Goal: Task Accomplishment & Management: Manage account settings

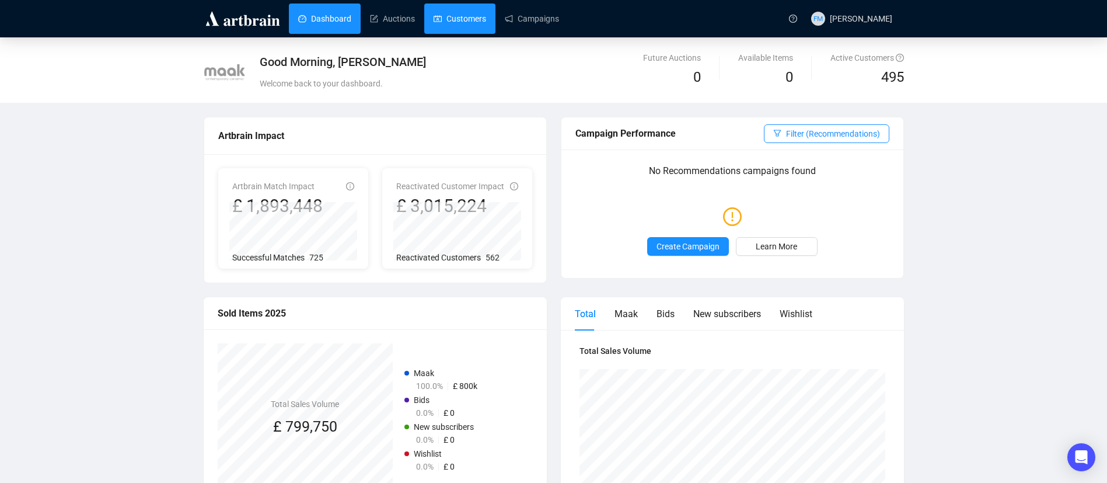
click at [466, 12] on link "Customers" at bounding box center [460, 19] width 53 height 30
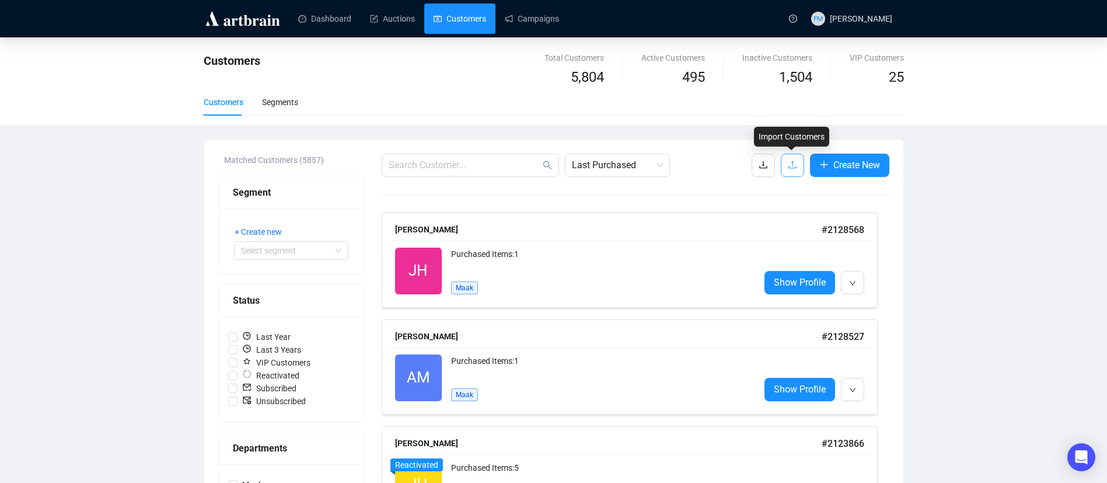
click at [781, 169] on button "button" at bounding box center [792, 164] width 23 height 23
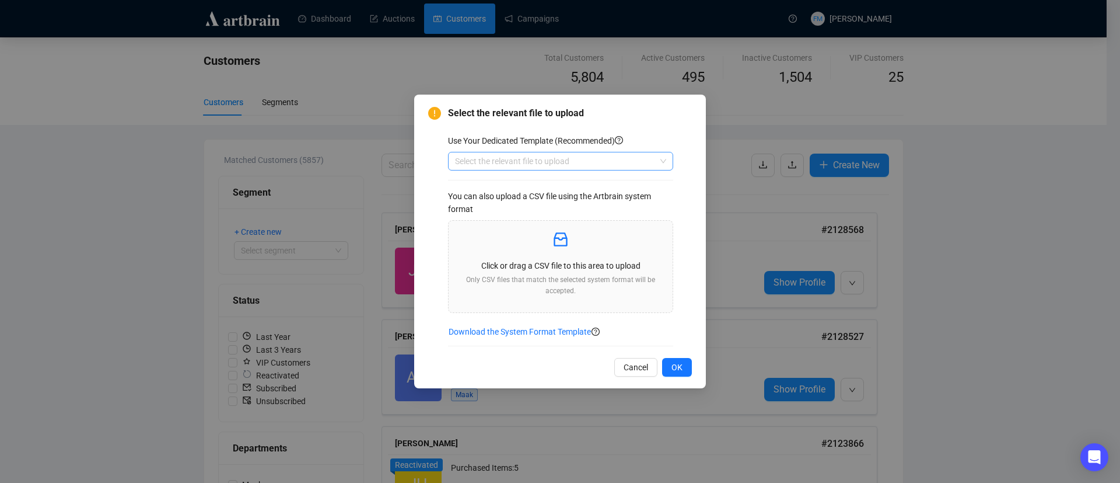
click at [494, 158] on input "search" at bounding box center [555, 161] width 201 height 18
click at [496, 185] on div "Customers" at bounding box center [560, 184] width 207 height 13
click at [576, 249] on p at bounding box center [560, 240] width 205 height 20
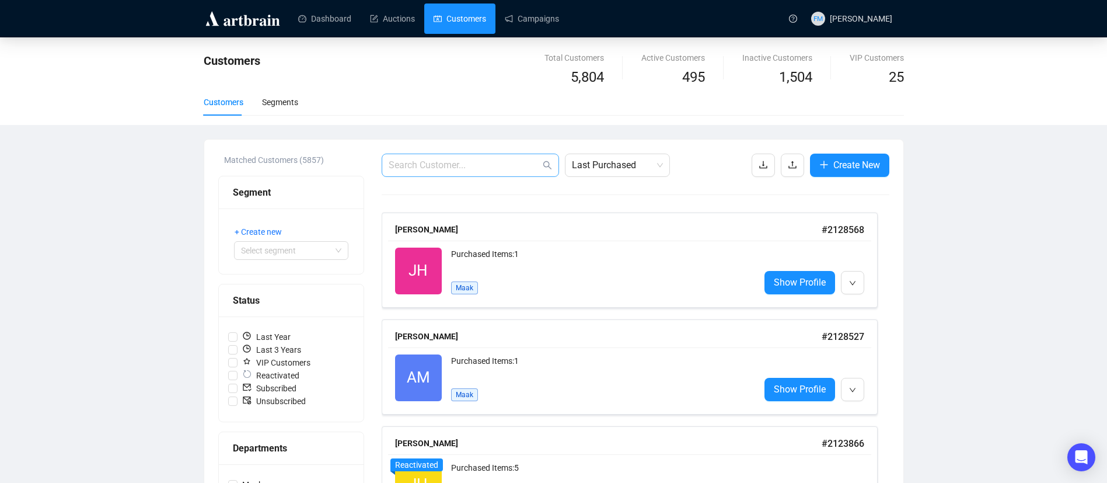
click at [476, 173] on span at bounding box center [470, 164] width 177 height 23
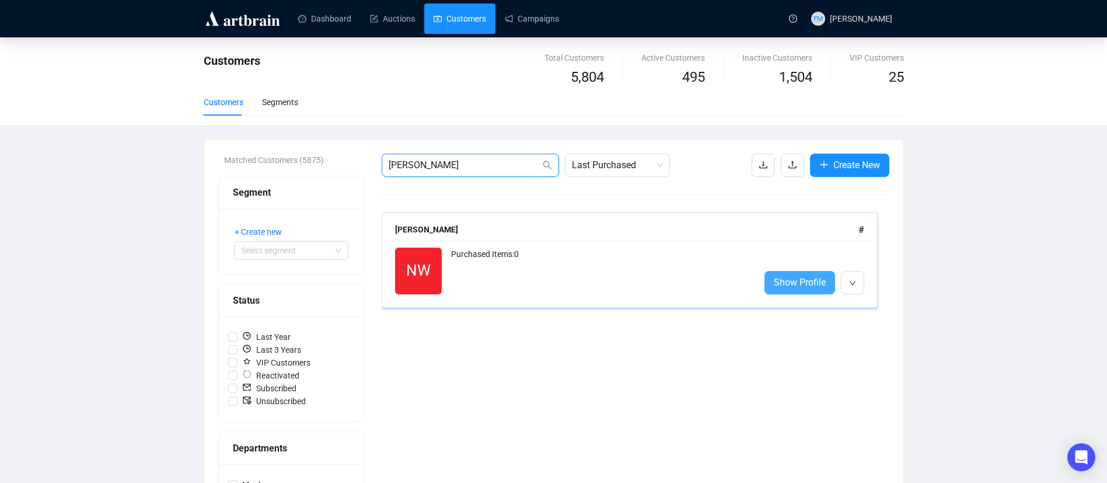
type input "[PERSON_NAME]"
click at [801, 286] on span "Show Profile" at bounding box center [800, 282] width 52 height 15
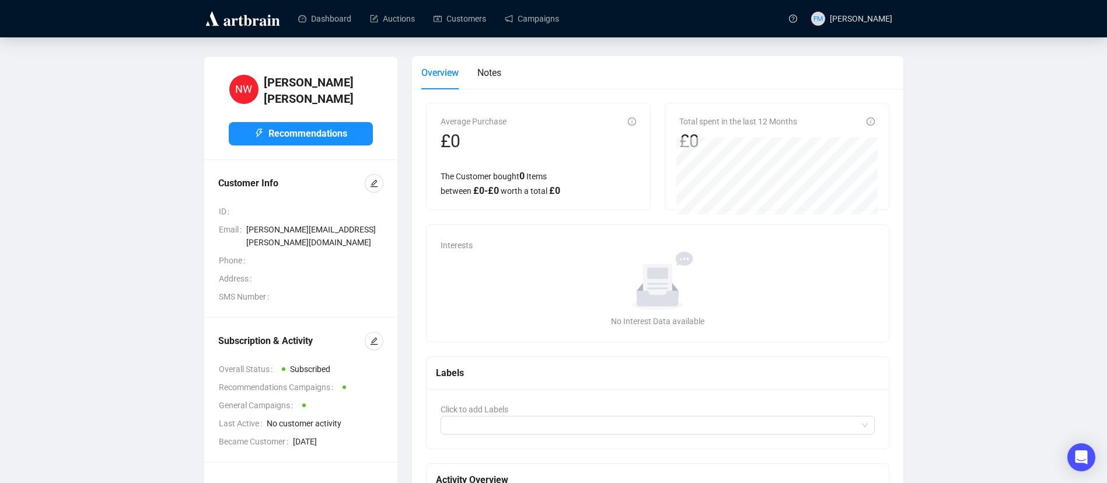
scroll to position [35, 0]
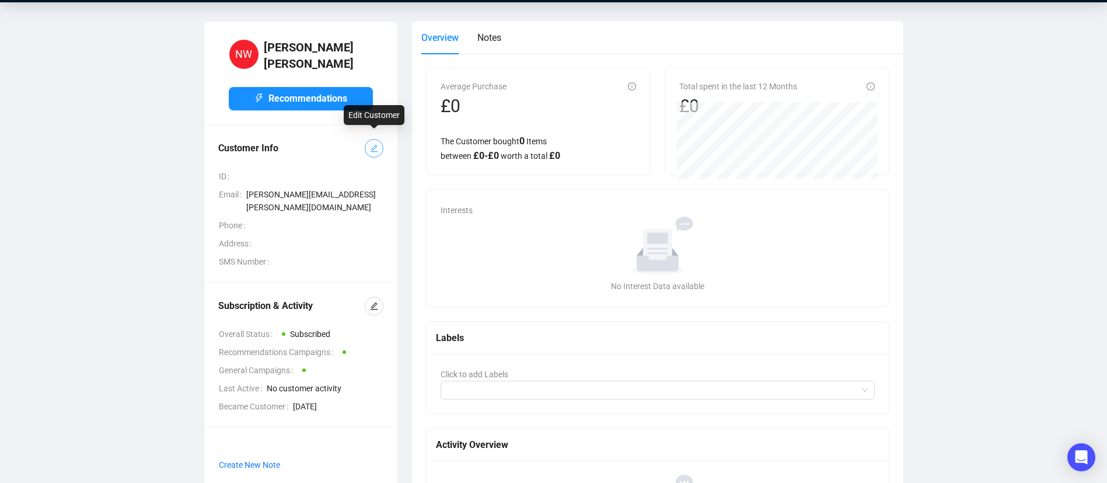
click at [381, 143] on button "button" at bounding box center [374, 148] width 19 height 19
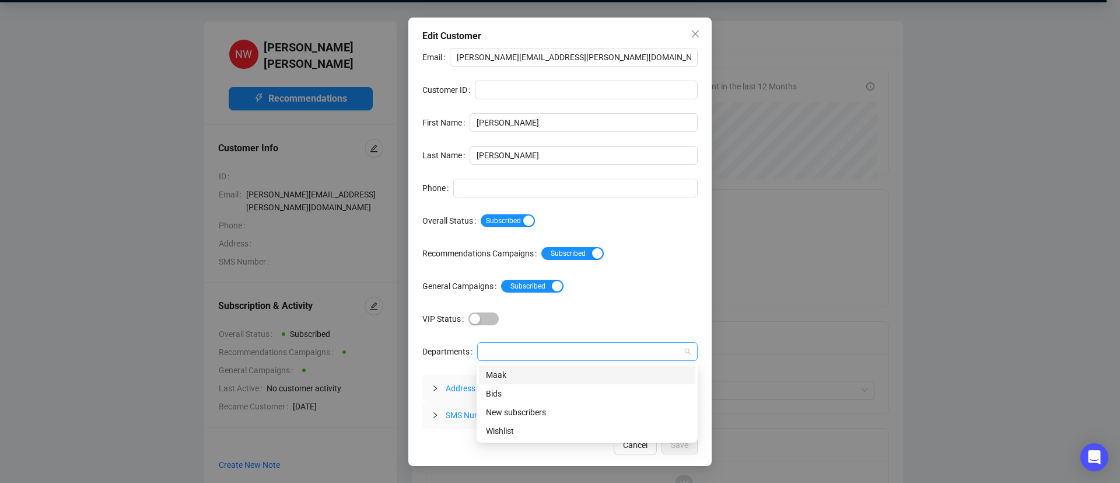
click at [526, 349] on div at bounding box center [582, 351] width 204 height 16
click at [524, 376] on div "Maak" at bounding box center [587, 374] width 202 height 13
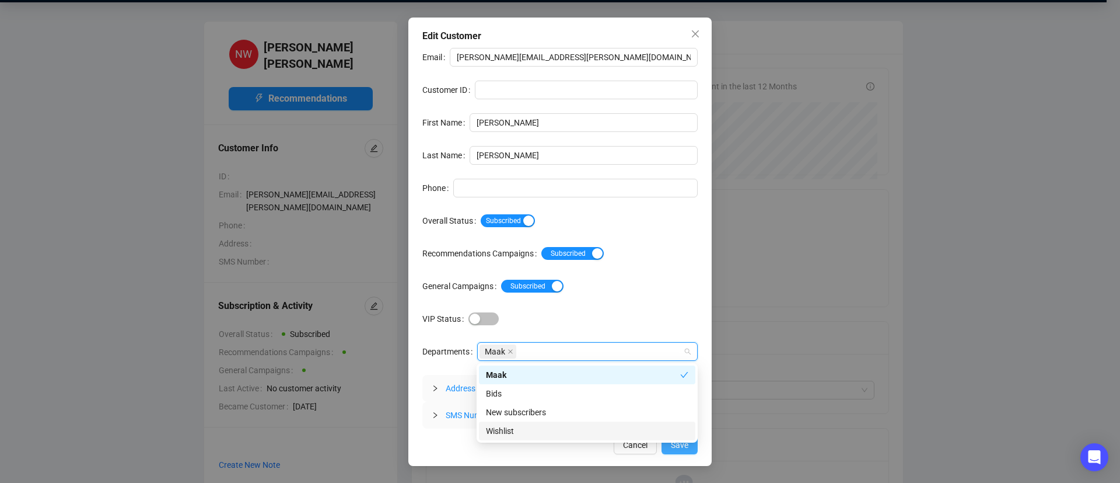
click at [674, 450] on button "Save" at bounding box center [680, 444] width 36 height 19
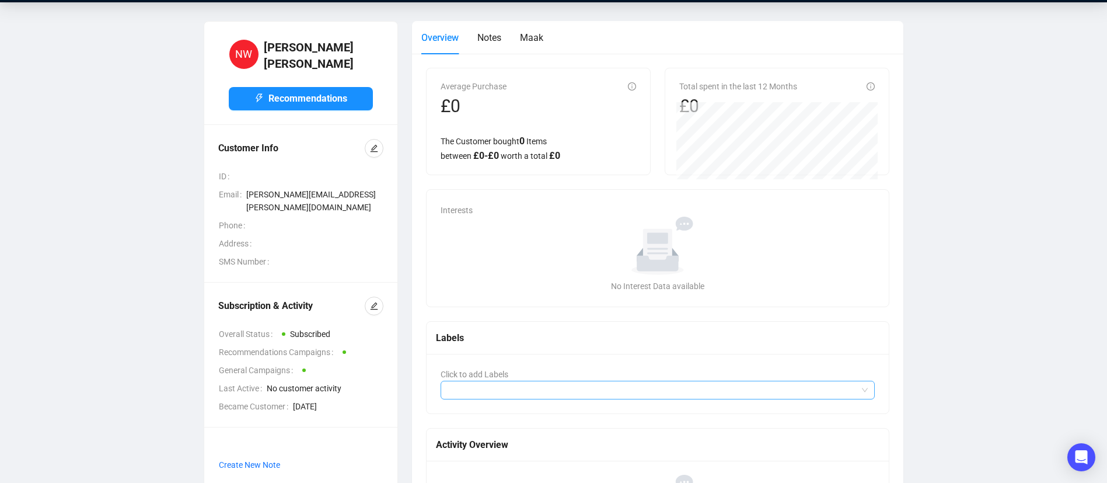
click at [507, 389] on div at bounding box center [652, 390] width 418 height 16
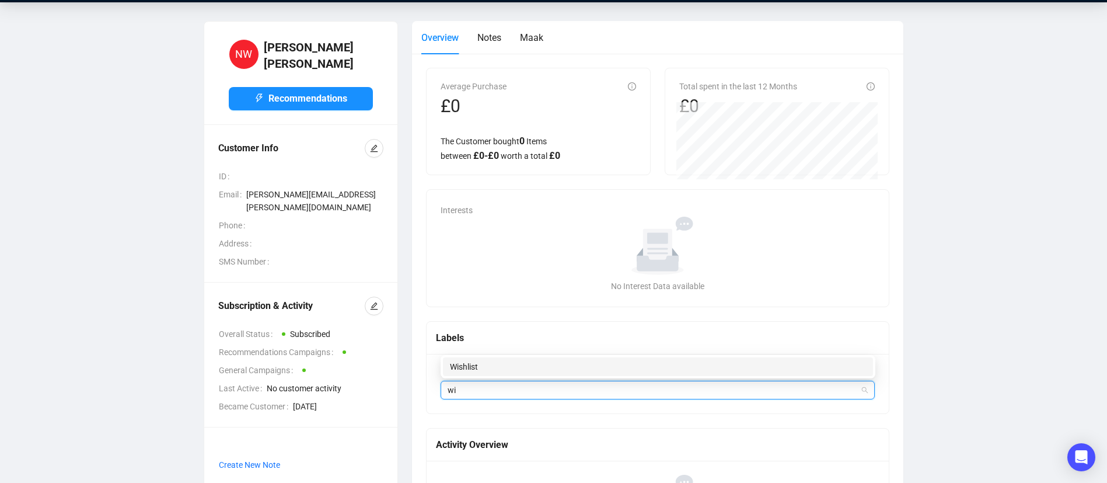
type input "wi"
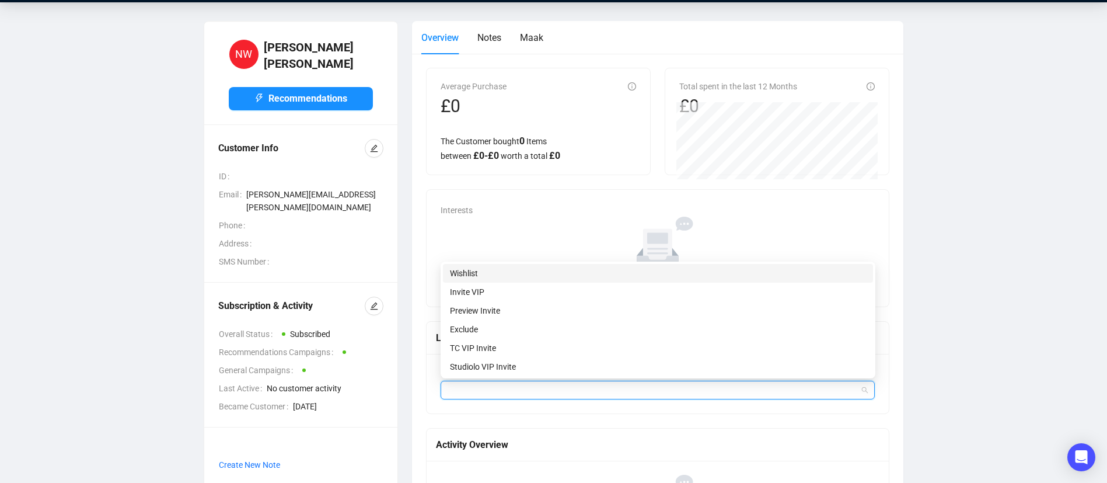
click at [498, 376] on div "628e01bffb1dee00225d78e8 645b94b2c396ee00281ff8a3 Wishlist Invite VIP Preview I…" at bounding box center [658, 319] width 435 height 117
click at [467, 276] on div "Wishlist" at bounding box center [658, 273] width 416 height 13
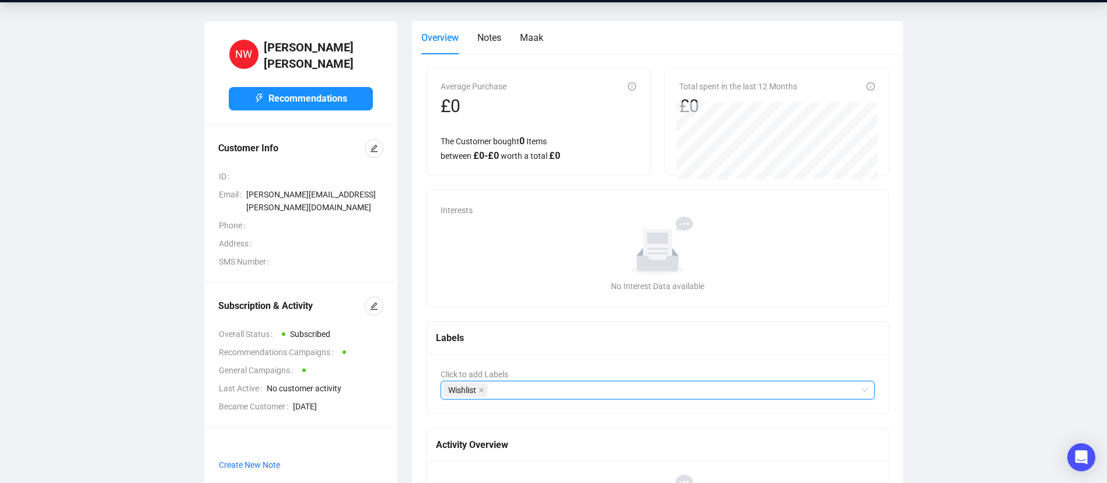
scroll to position [0, 0]
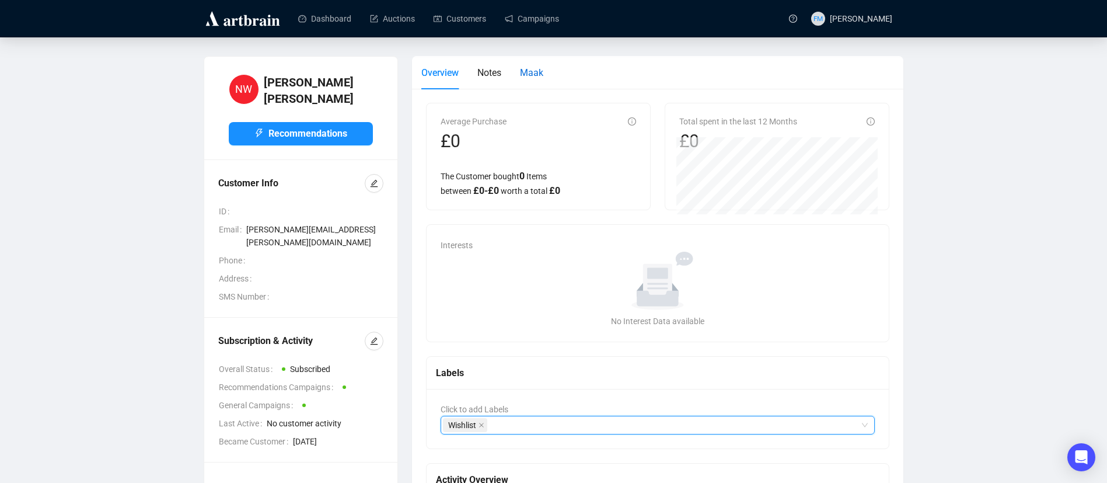
click at [531, 75] on span "Maak" at bounding box center [531, 72] width 23 height 11
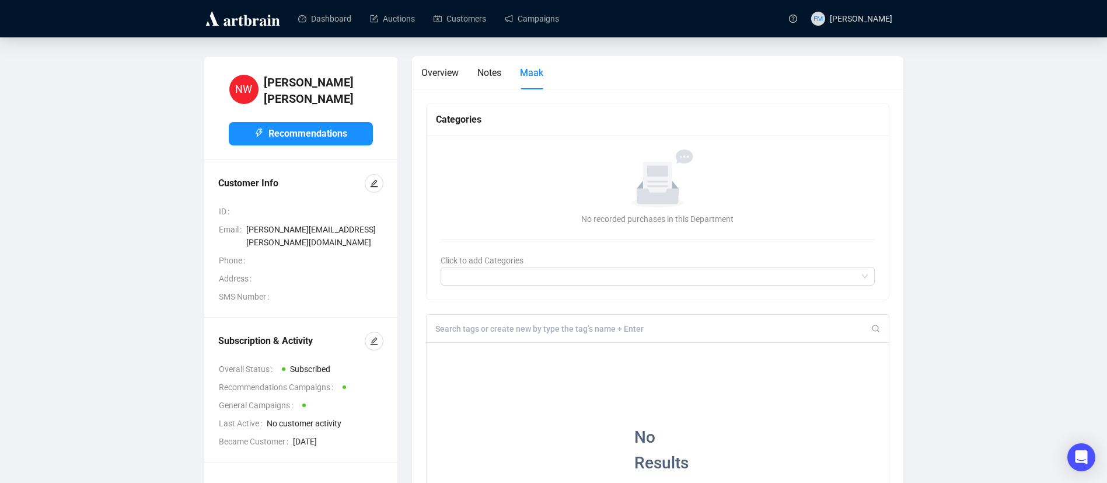
click at [490, 333] on input at bounding box center [653, 328] width 436 height 11
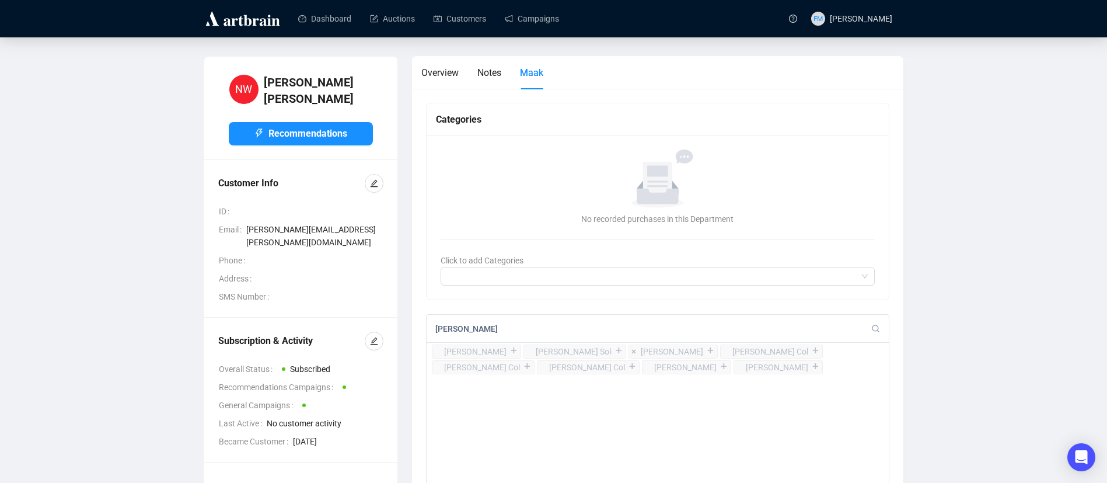
type input "[PERSON_NAME]"
click at [704, 349] on div "+" at bounding box center [710, 351] width 13 height 12
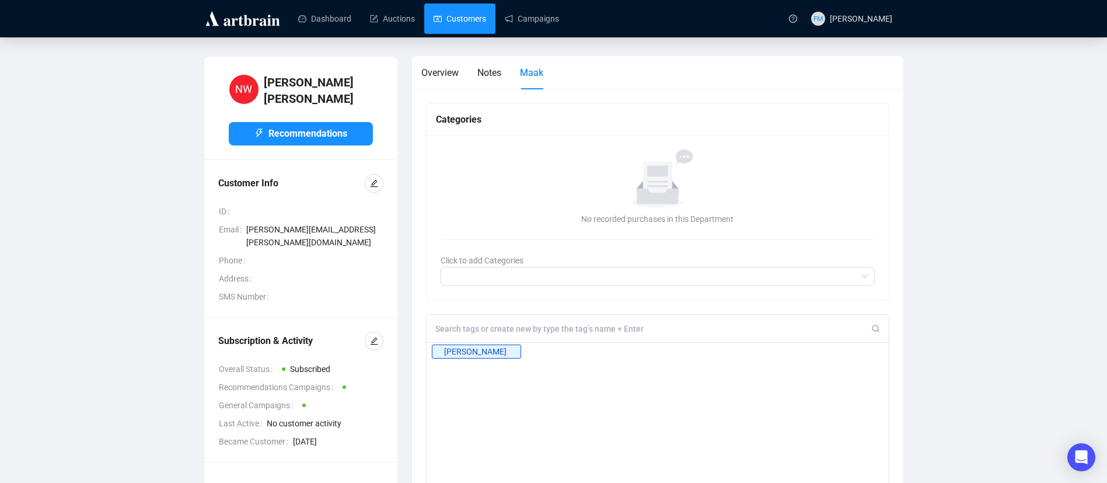
click at [469, 20] on link "Customers" at bounding box center [460, 19] width 53 height 30
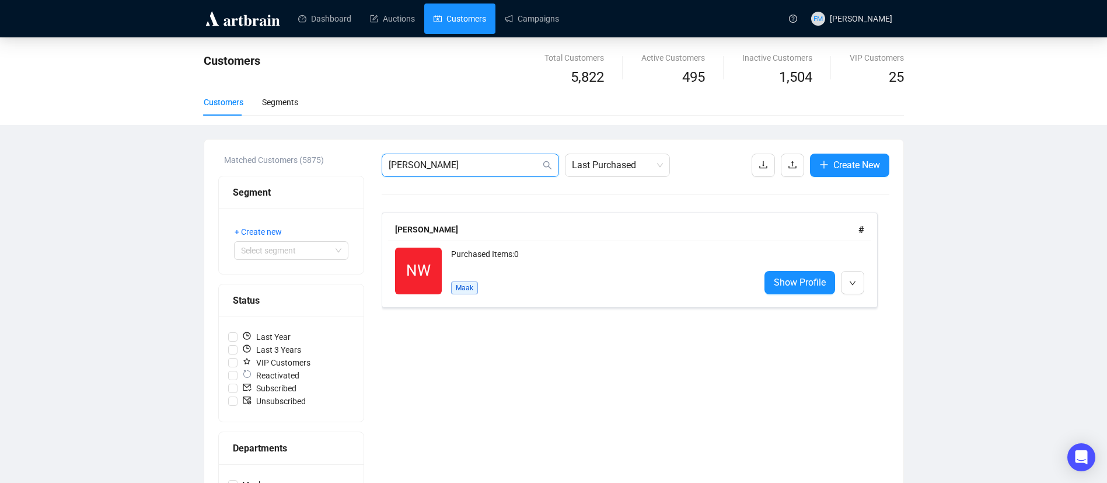
click at [485, 168] on input "[PERSON_NAME]" at bounding box center [465, 165] width 152 height 14
type input "[PERSON_NAME]"
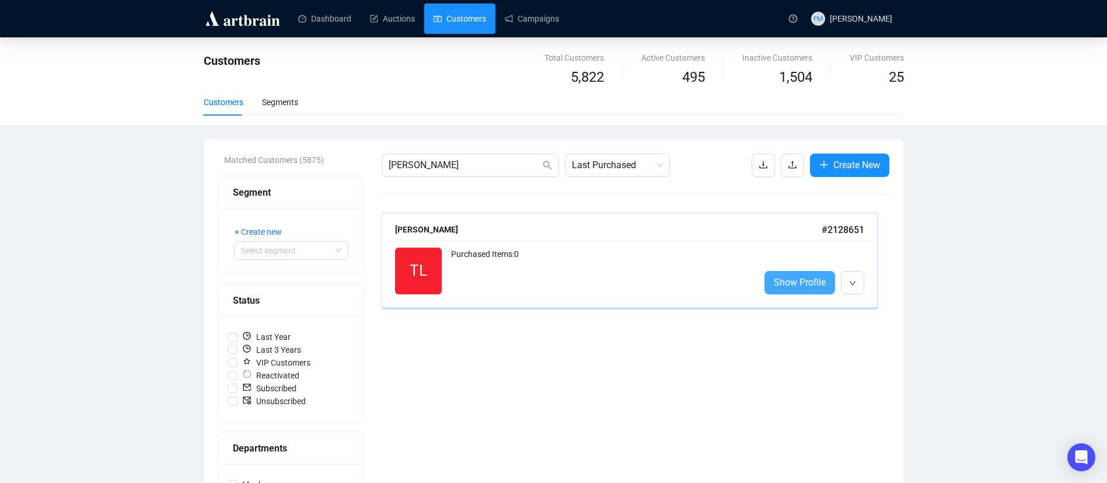
click at [789, 272] on link "Show Profile" at bounding box center [799, 282] width 71 height 23
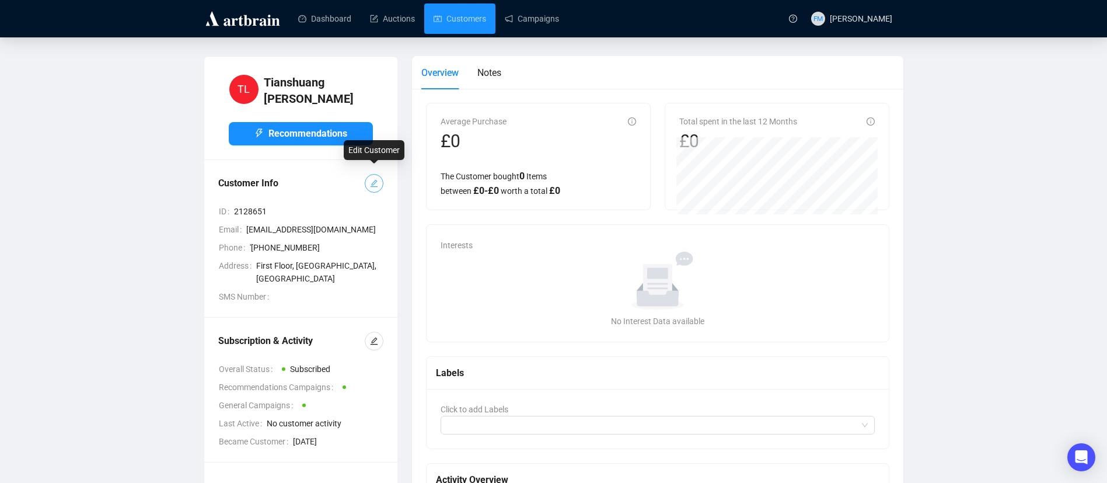
click at [372, 179] on icon "edit" at bounding box center [374, 183] width 8 height 8
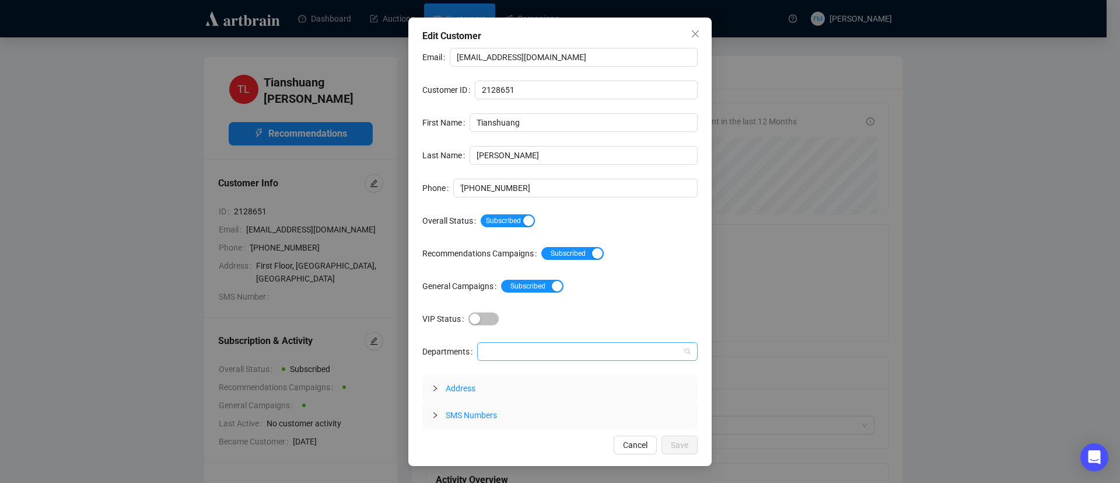
click at [508, 359] on div at bounding box center [587, 351] width 221 height 19
click at [514, 377] on div "Maak" at bounding box center [587, 374] width 202 height 13
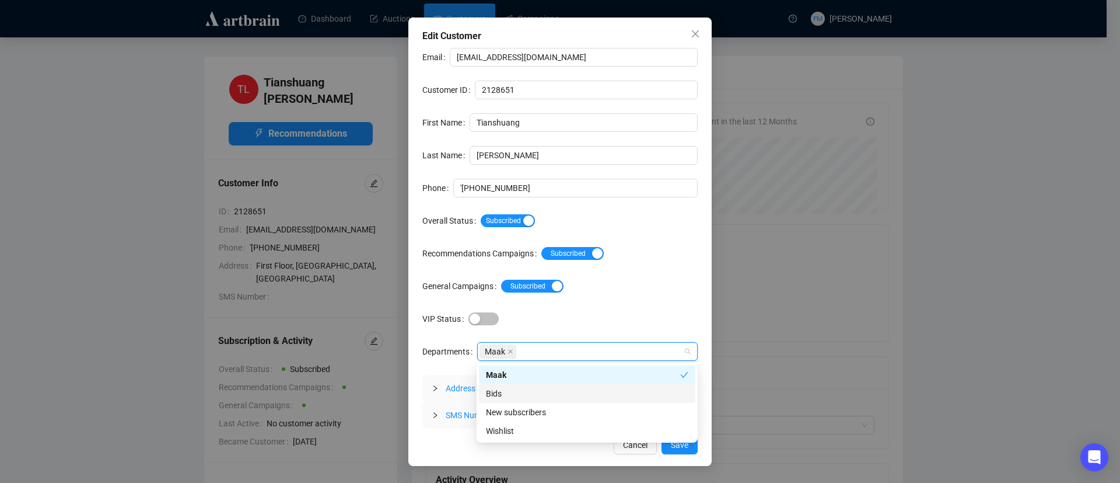
click at [434, 435] on div "Cancel Save" at bounding box center [559, 444] width 275 height 19
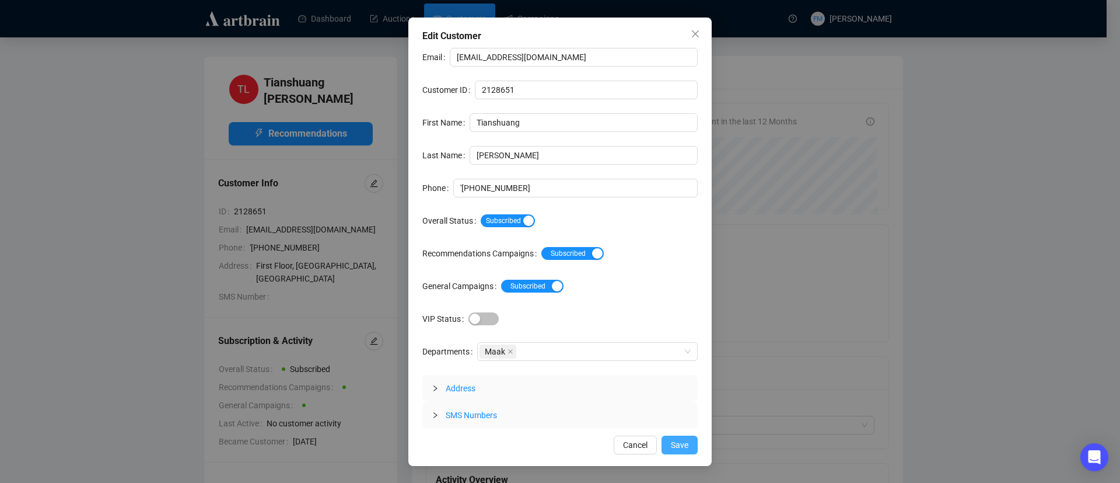
click at [673, 445] on span "Save" at bounding box center [680, 444] width 18 height 13
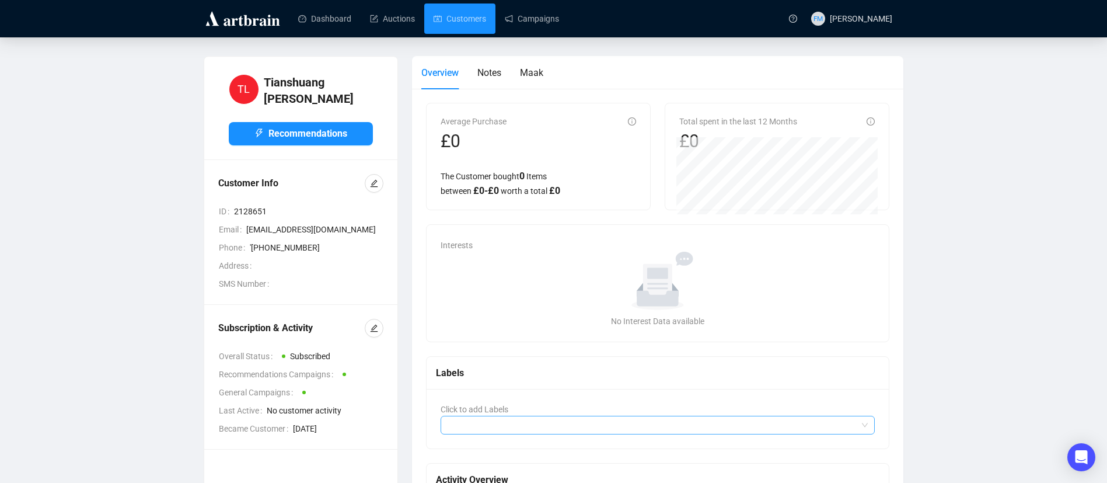
click at [478, 427] on div at bounding box center [652, 425] width 418 height 16
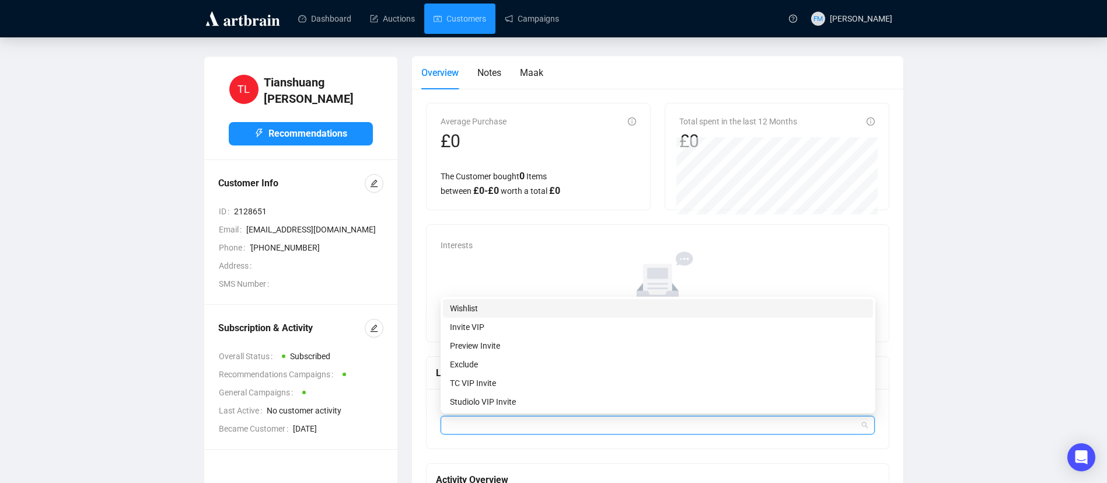
click at [473, 303] on div "Wishlist" at bounding box center [658, 308] width 416 height 13
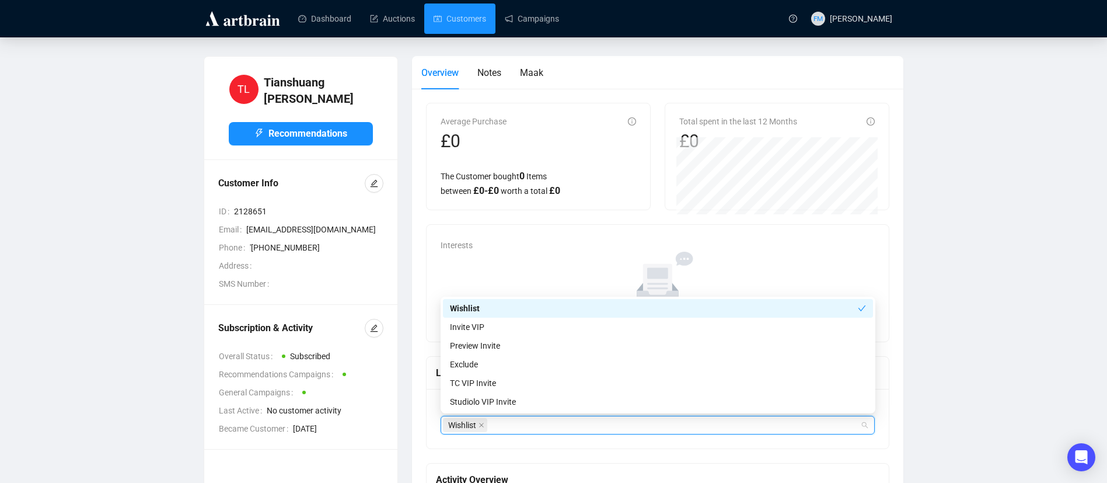
click at [600, 72] on div "Overview Notes Maak" at bounding box center [657, 72] width 473 height 33
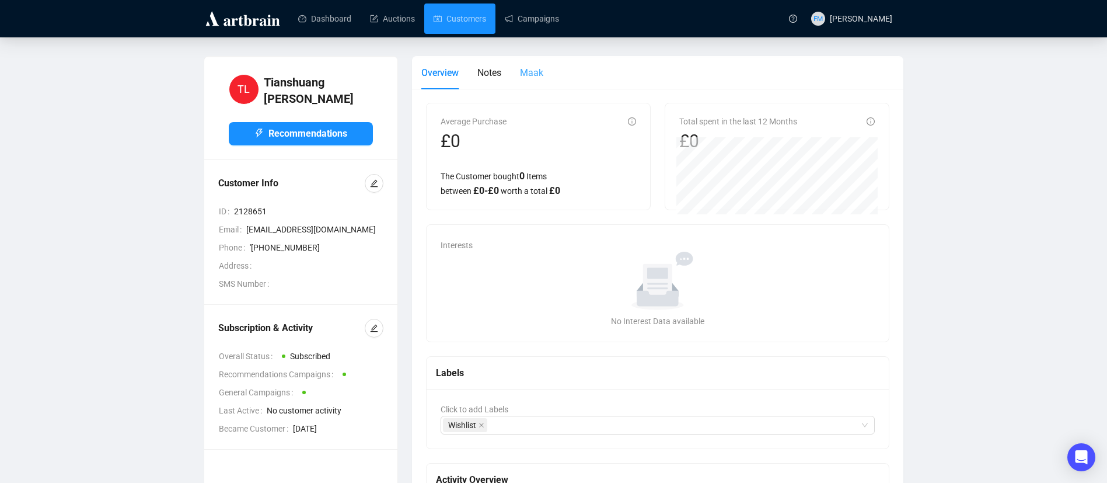
click at [531, 81] on div "Maak" at bounding box center [531, 72] width 23 height 33
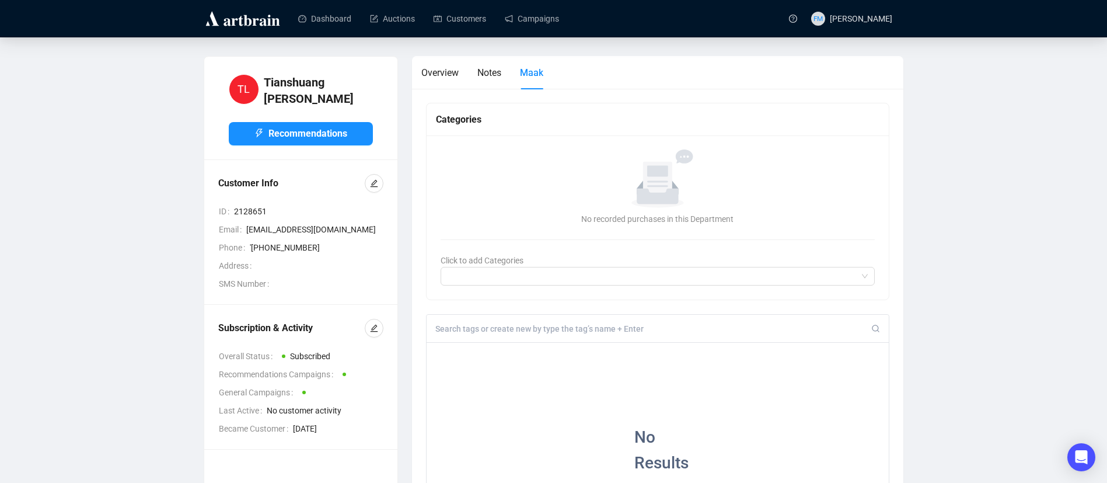
click at [572, 326] on input at bounding box center [653, 328] width 436 height 11
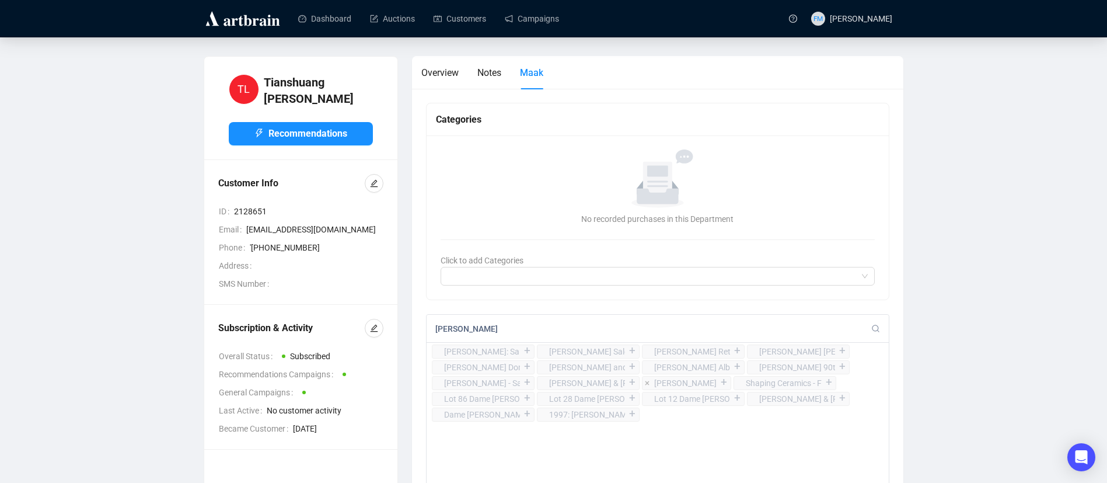
type input "[PERSON_NAME]"
click at [718, 383] on div "+" at bounding box center [724, 382] width 13 height 12
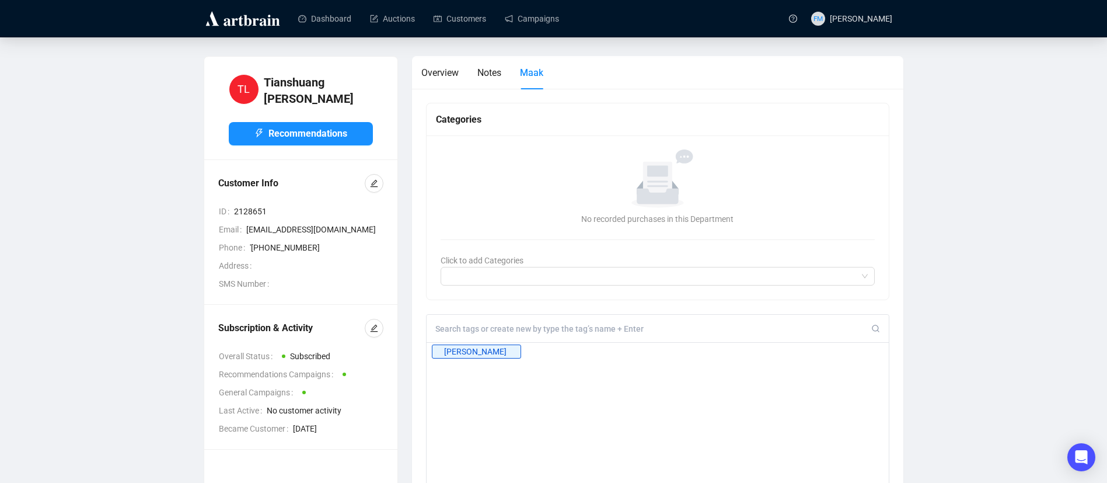
click at [575, 330] on input at bounding box center [653, 328] width 436 height 11
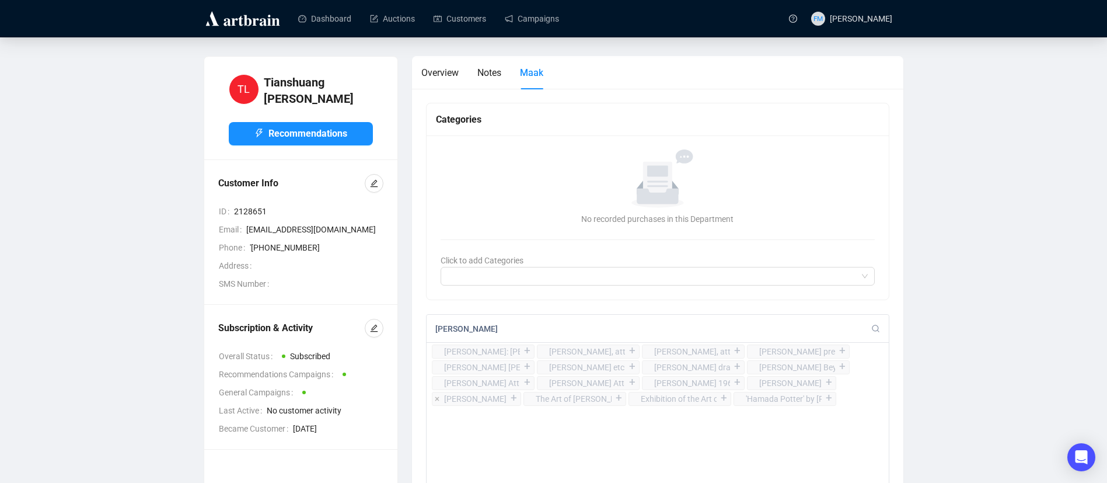
type input "[PERSON_NAME]"
click at [508, 397] on div "+" at bounding box center [514, 398] width 13 height 12
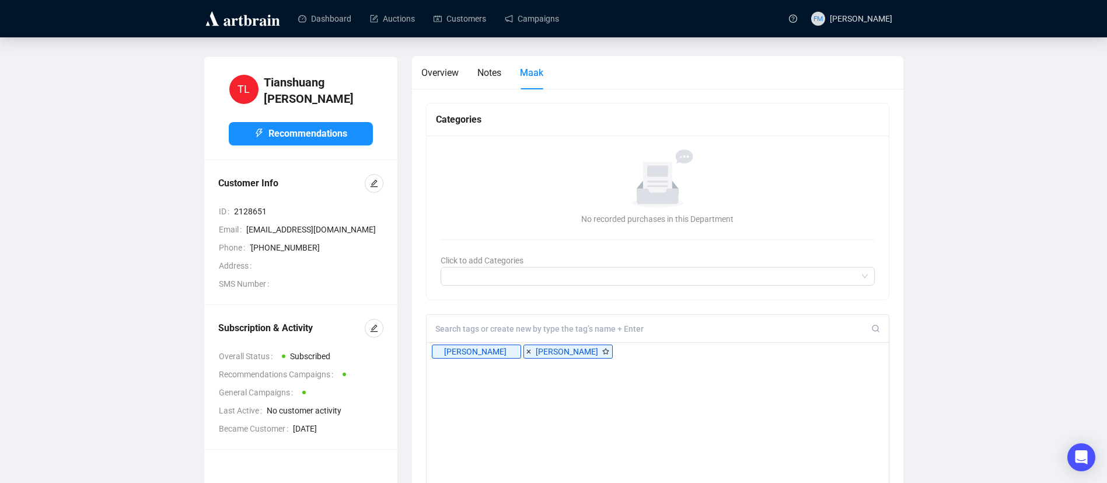
click at [519, 328] on input at bounding box center [653, 328] width 436 height 11
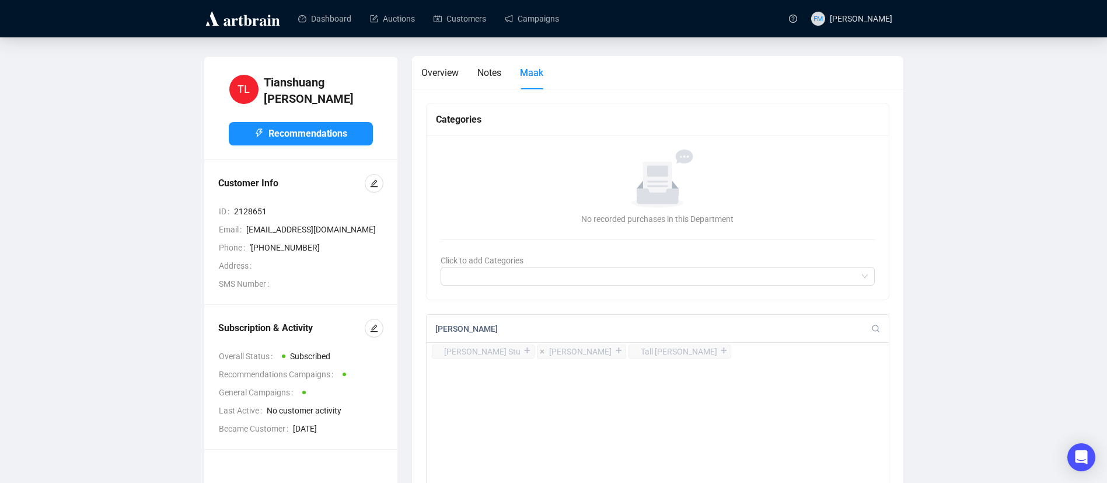
type input "[PERSON_NAME]"
click at [616, 351] on div "+" at bounding box center [619, 351] width 13 height 12
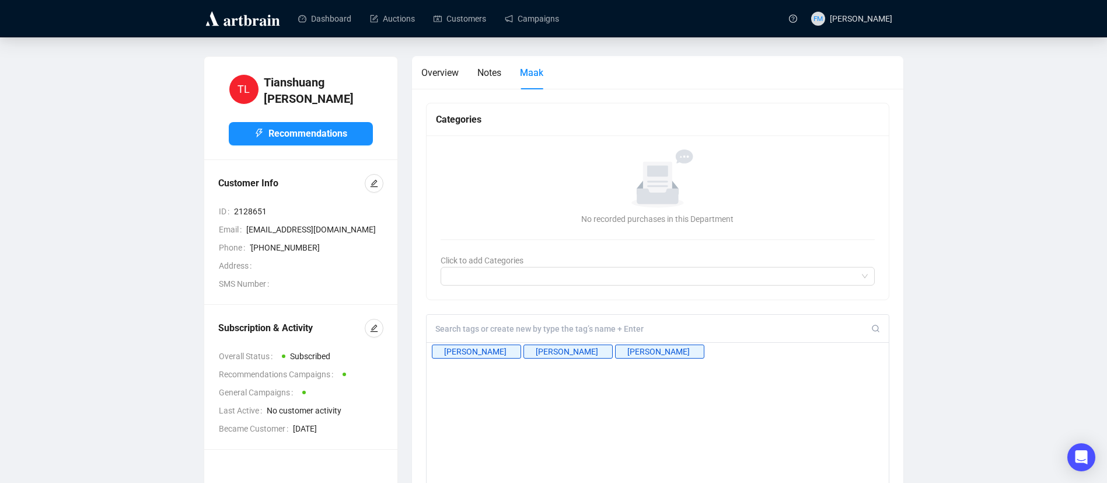
click at [573, 334] on div at bounding box center [657, 328] width 463 height 28
click at [480, 328] on input at bounding box center [653, 328] width 436 height 11
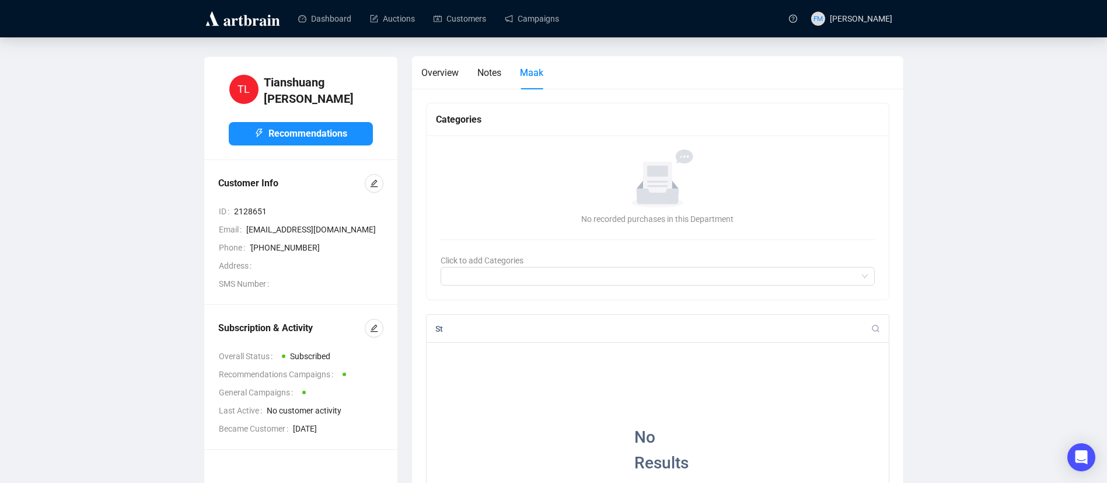
type input "S"
type input "[PERSON_NAME]"
drag, startPoint x: 480, startPoint y: 328, endPoint x: 417, endPoint y: 323, distance: 63.2
click at [417, 323] on div "Categories No data No recorded purchases in this Department Click to add Catego…" at bounding box center [658, 443] width 492 height 709
